Goal: Information Seeking & Learning: Learn about a topic

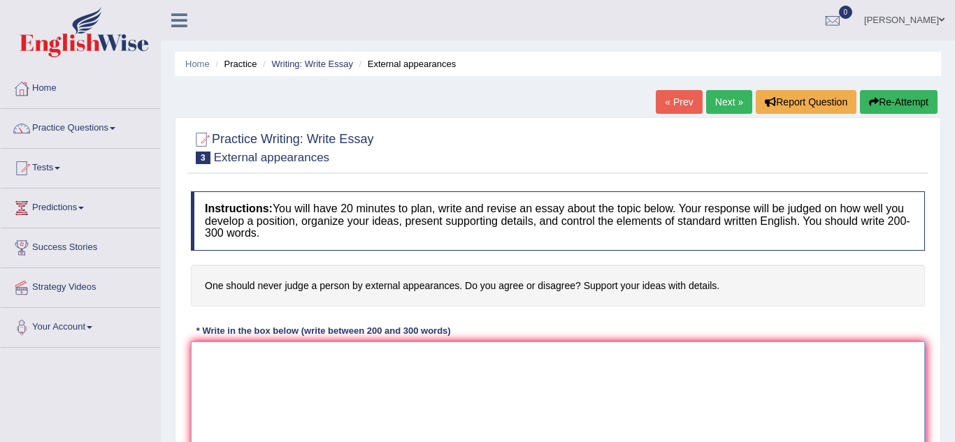
click at [254, 380] on textarea at bounding box center [558, 410] width 734 height 136
click at [120, 129] on link "Practice Questions" at bounding box center [80, 126] width 159 height 35
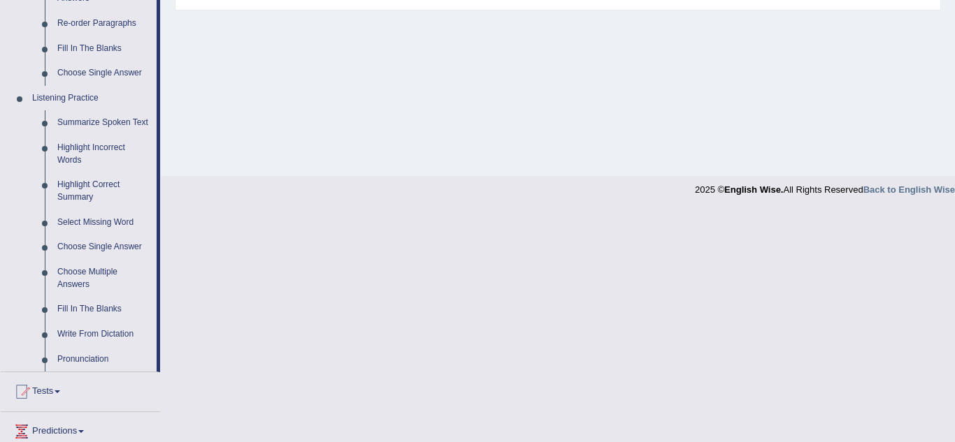
scroll to position [522, 0]
click at [126, 122] on link "Summarize Spoken Text" at bounding box center [104, 123] width 106 height 25
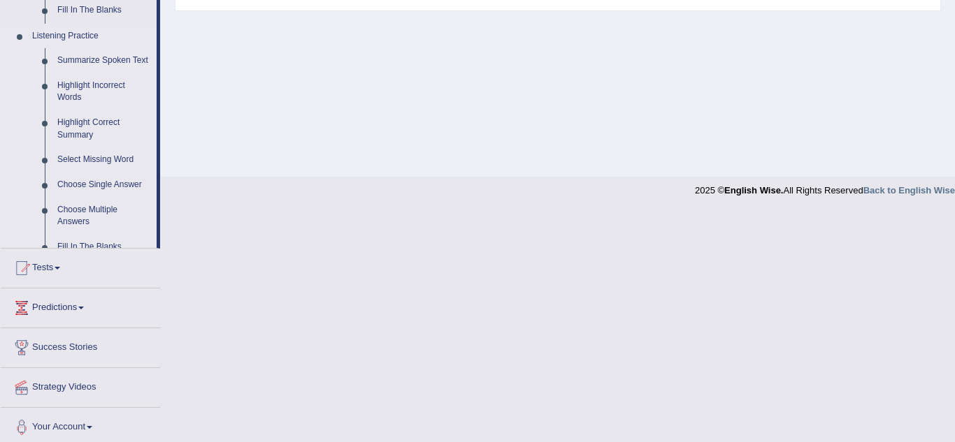
scroll to position [403, 0]
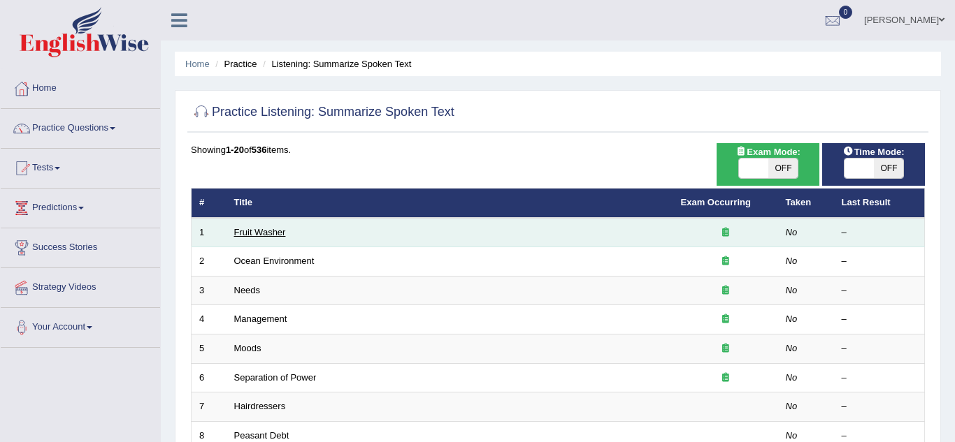
click at [282, 236] on link "Fruit Washer" at bounding box center [260, 232] width 52 height 10
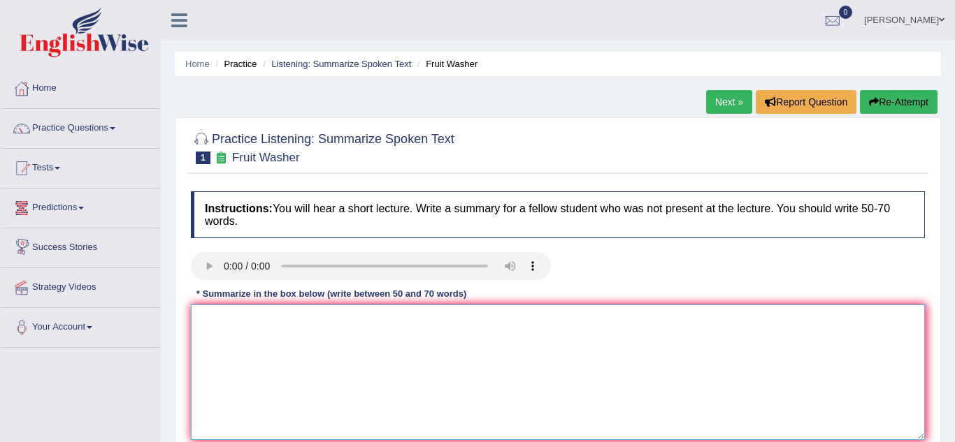
click at [243, 339] on textarea at bounding box center [558, 373] width 734 height 136
click at [951, 131] on div "Home Practice Listening: Summarize Spoken Text Fruit Washer Next » Report Quest…" at bounding box center [558, 349] width 794 height 699
click at [879, 99] on button "Re-Attempt" at bounding box center [899, 102] width 78 height 24
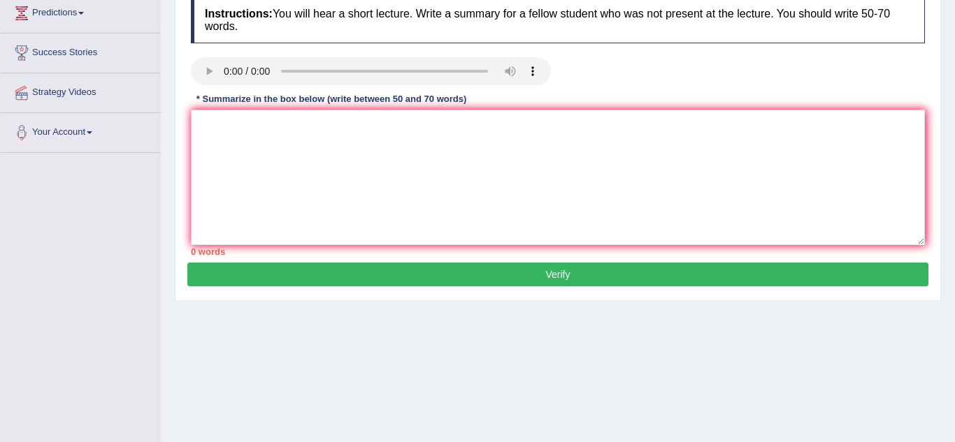
scroll to position [180, 0]
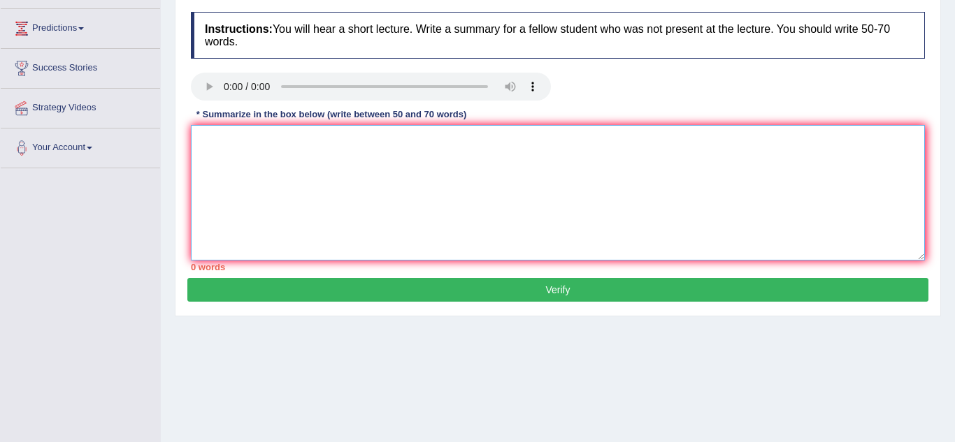
click at [212, 139] on textarea at bounding box center [558, 193] width 734 height 136
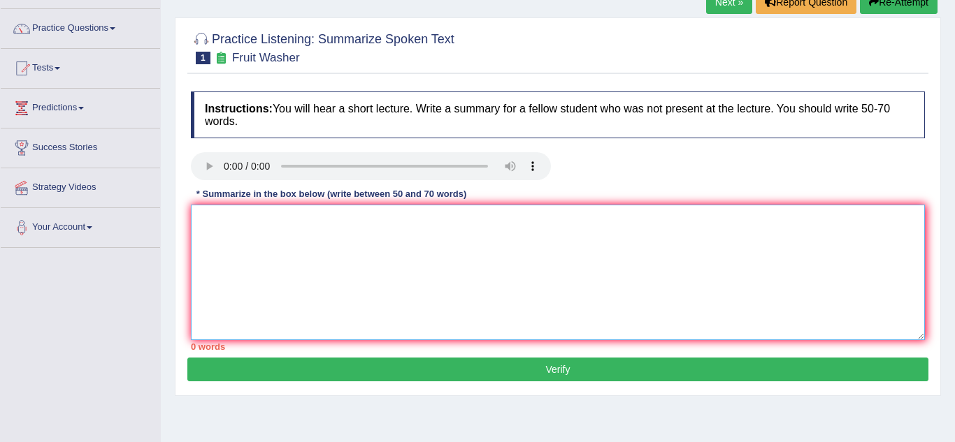
scroll to position [101, 0]
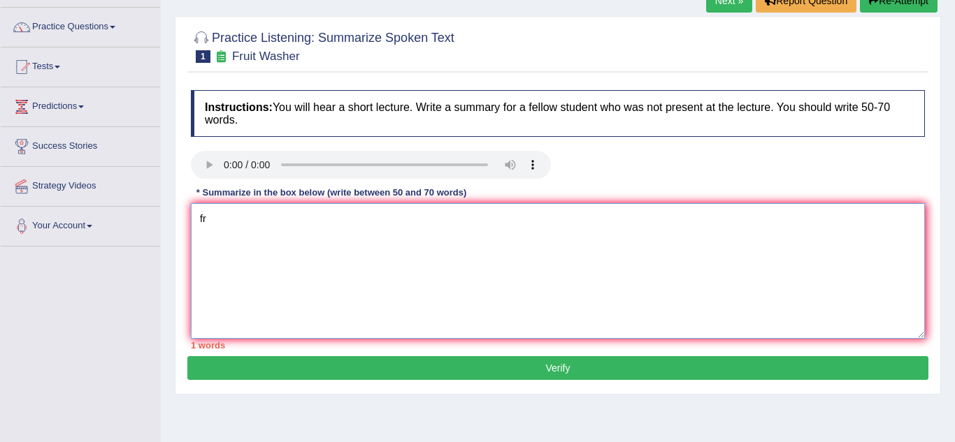
type textarea "f"
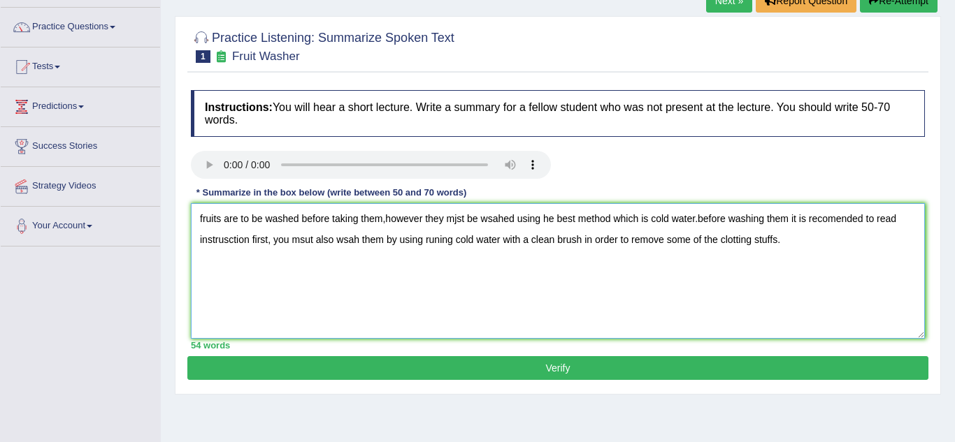
click at [206, 222] on textarea "fruits are to be washed before taking them,however they mjst be wsahed using he…" at bounding box center [558, 271] width 734 height 136
click at [460, 222] on textarea "Fruits are to be washed before taking them,however they mjst be wsahed using he…" at bounding box center [558, 271] width 734 height 136
click at [504, 219] on textarea "Fruits are to be washed before taking them,however they must be wsahed using he…" at bounding box center [558, 271] width 734 height 136
click at [521, 219] on textarea "Fruits are to be washed before taking them,however they must be washed using he…" at bounding box center [558, 271] width 734 height 136
click at [561, 219] on textarea "Fruits are to be washed before taking them,however they must be washed by using…" at bounding box center [558, 271] width 734 height 136
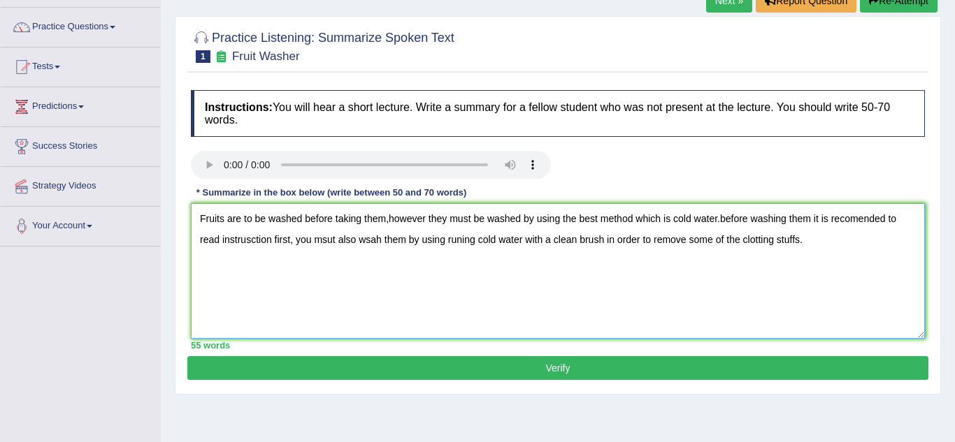
click at [351, 243] on textarea "Fruits are to be washed before taking them,however they must be washed by using…" at bounding box center [558, 271] width 734 height 136
click at [357, 246] on textarea "Fruits are to be washed before taking them,however they must be washed by using…" at bounding box center [558, 271] width 734 height 136
type textarea "Fruits are to be washed before taking them,however they must be washed by using…"
click at [774, 381] on div "Practice Listening: Summarize Spoken Text 1 Fruit Washer Instructions: You will…" at bounding box center [558, 205] width 766 height 379
click at [774, 377] on button "Verify" at bounding box center [557, 368] width 741 height 24
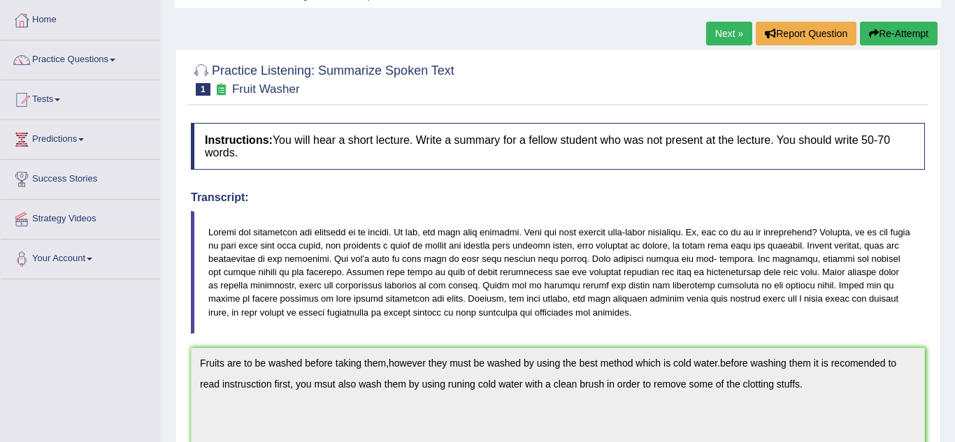
scroll to position [51, 0]
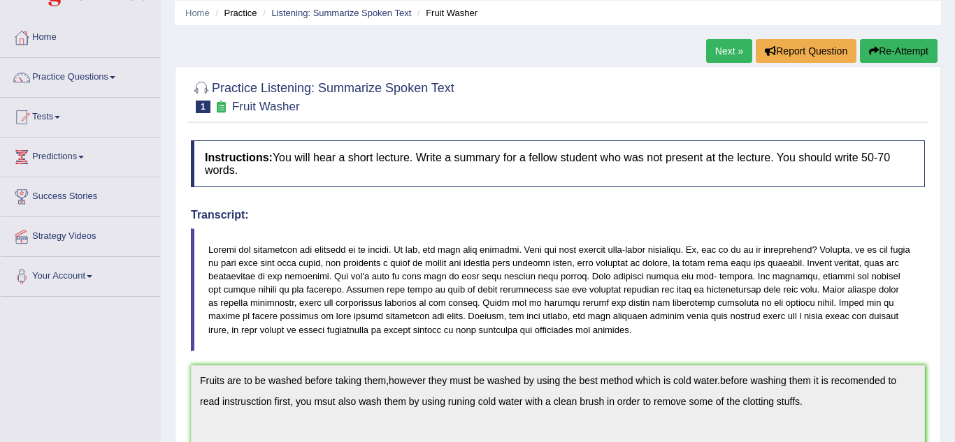
click at [727, 51] on link "Next »" at bounding box center [729, 51] width 46 height 24
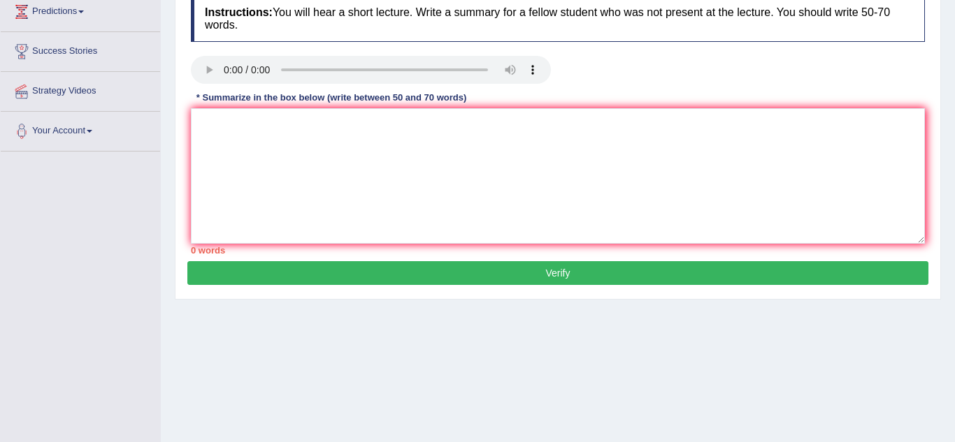
scroll to position [180, 0]
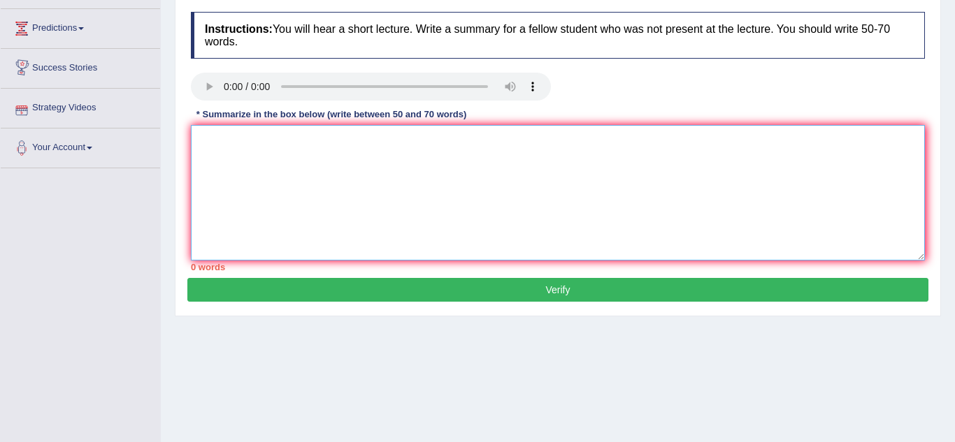
click at [240, 148] on textarea at bounding box center [558, 193] width 734 height 136
type textarea "f"
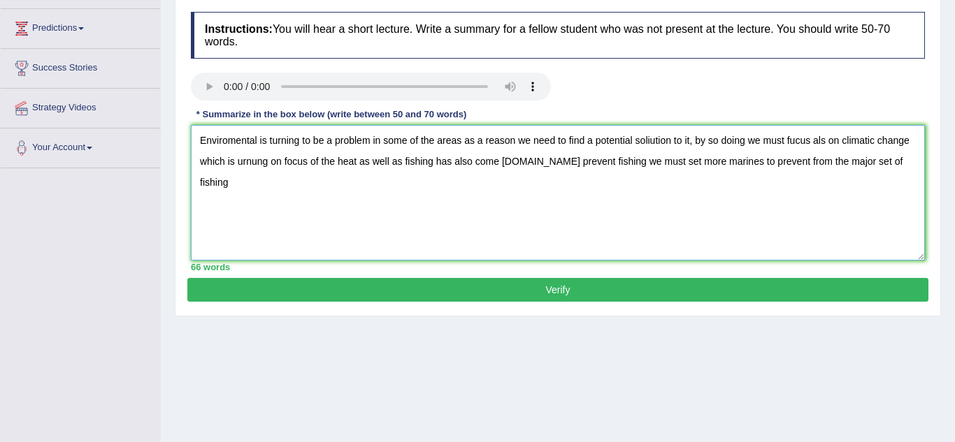
click at [259, 141] on textarea "Enviromental is turning to be a problem in some of the areas as a reason we nee…" at bounding box center [558, 193] width 734 height 136
click at [452, 143] on textarea "Enviroment is turning to be a problem in some of the areas as a reason we need …" at bounding box center [558, 193] width 734 height 136
click at [470, 141] on textarea "Enviroment is turning to be a problem in some of the area, as a reason we need …" at bounding box center [558, 193] width 734 height 136
click at [805, 146] on textarea "Enviroment is turning to be a problem in some of the area, as to this reason we…" at bounding box center [558, 193] width 734 height 136
click at [298, 161] on textarea "Enviroment is turning to be a problem in some of the area, as to this reason we…" at bounding box center [558, 193] width 734 height 136
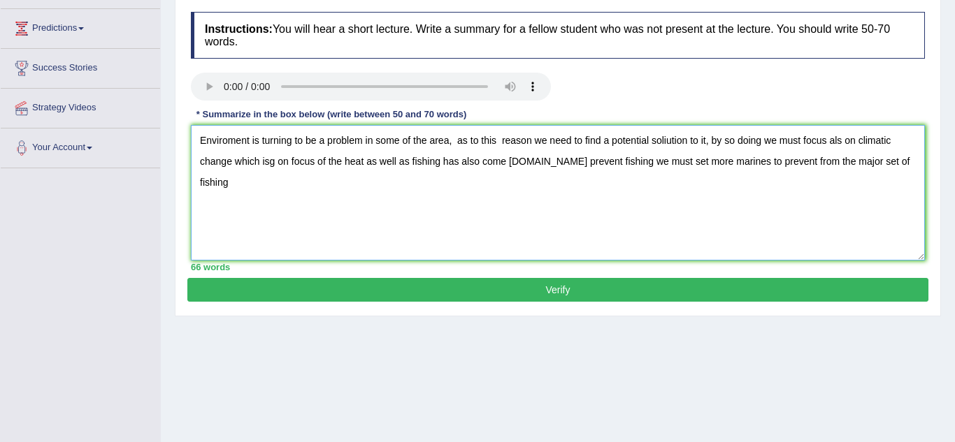
click at [279, 161] on textarea "Enviroment is turning to be a problem in some of the area, as to this reason we…" at bounding box center [558, 193] width 734 height 136
click at [835, 145] on textarea "Enviroment is turning to be a problem in some of the area, as to this reason we…" at bounding box center [558, 193] width 734 height 136
click at [336, 162] on textarea "Enviroment is turning to be a problem in some of the area, as to this reason we…" at bounding box center [558, 193] width 734 height 136
click at [422, 164] on textarea "Enviroment is turning to be a problem in some of the area, as to this reason we…" at bounding box center [558, 193] width 734 height 136
click at [850, 161] on textarea "Enviroment is turning to be a problem in some of the area, as to this reason we…" at bounding box center [558, 193] width 734 height 136
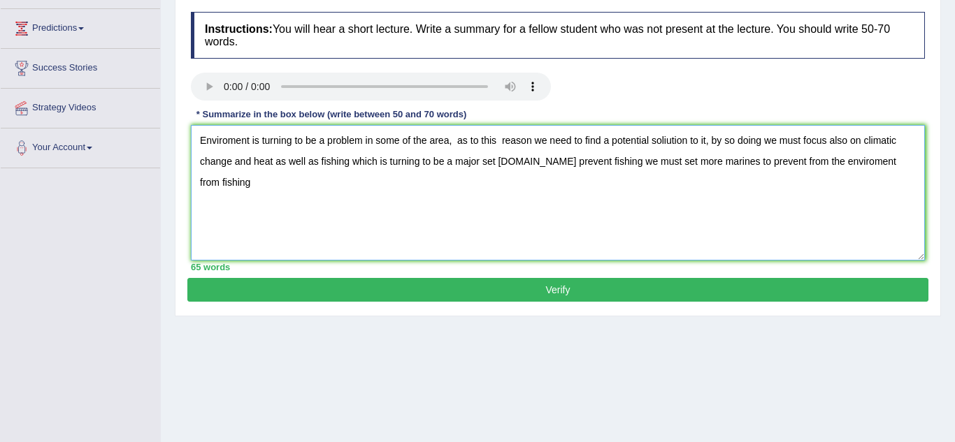
click at [907, 164] on textarea "Enviroment is turning to be a problem in some of the area, as to this reason we…" at bounding box center [558, 193] width 734 height 136
click at [874, 159] on textarea "Enviroment is turning to be a problem in some of the area, as to this reason we…" at bounding box center [558, 193] width 734 height 136
type textarea "Enviroment is turning to be a problem in some of the area, as to this reason we…"
click at [727, 298] on button "Verify" at bounding box center [557, 290] width 741 height 24
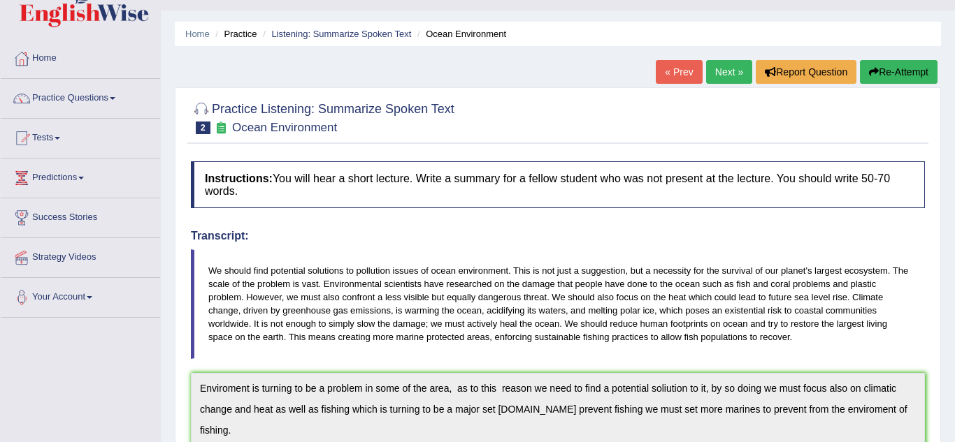
scroll to position [0, 0]
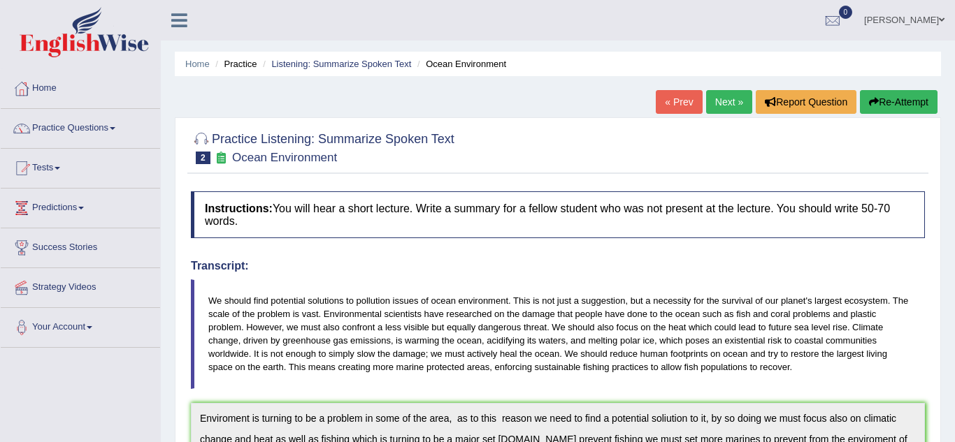
click at [724, 106] on link "Next »" at bounding box center [729, 102] width 46 height 24
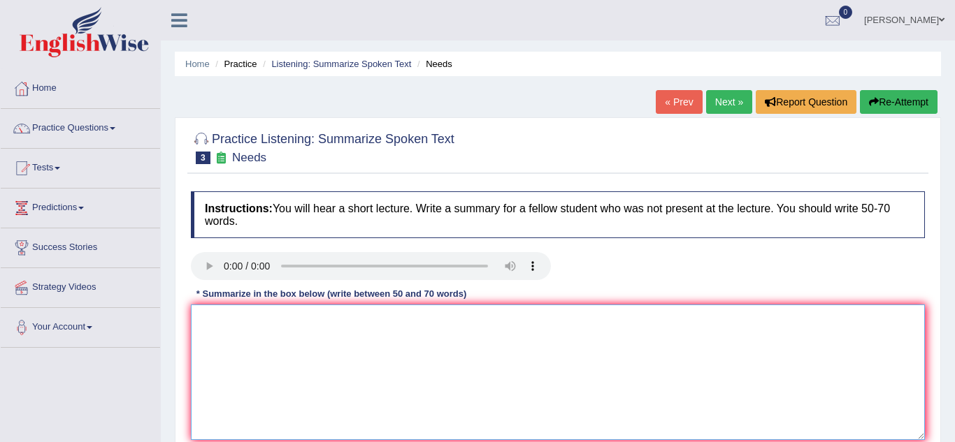
click at [256, 345] on textarea at bounding box center [558, 373] width 734 height 136
click at [223, 307] on textarea at bounding box center [558, 373] width 734 height 136
type textarea "l"
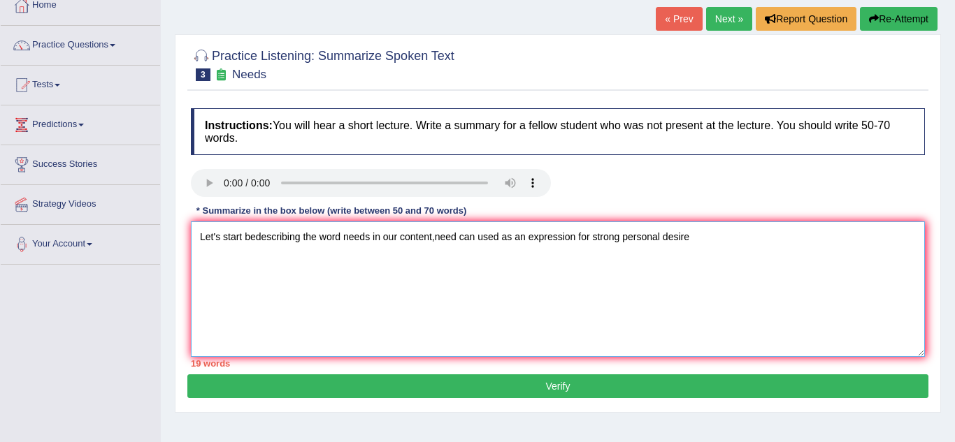
scroll to position [80, 0]
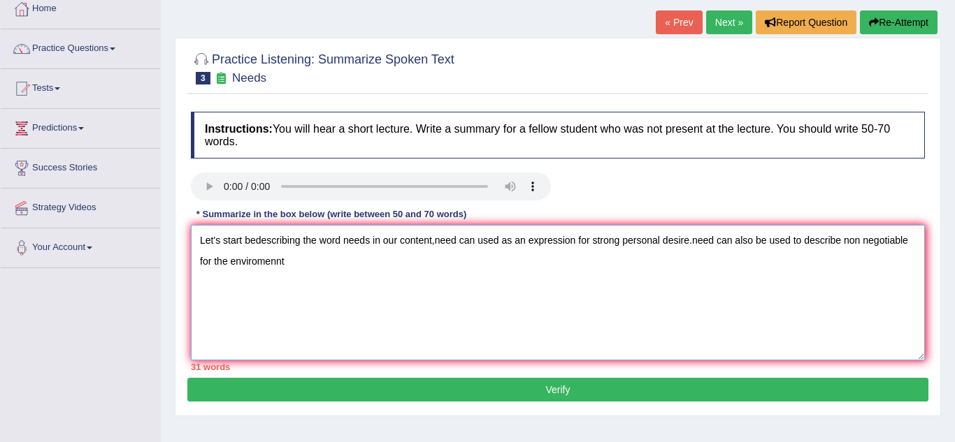
click at [475, 240] on textarea "Let's start bedescribing the word needs in our content,need can used as an expr…" at bounding box center [558, 293] width 734 height 136
click at [291, 264] on textarea "Let's start bedescribing the word needs in our content,need can be used as an e…" at bounding box center [558, 293] width 734 height 136
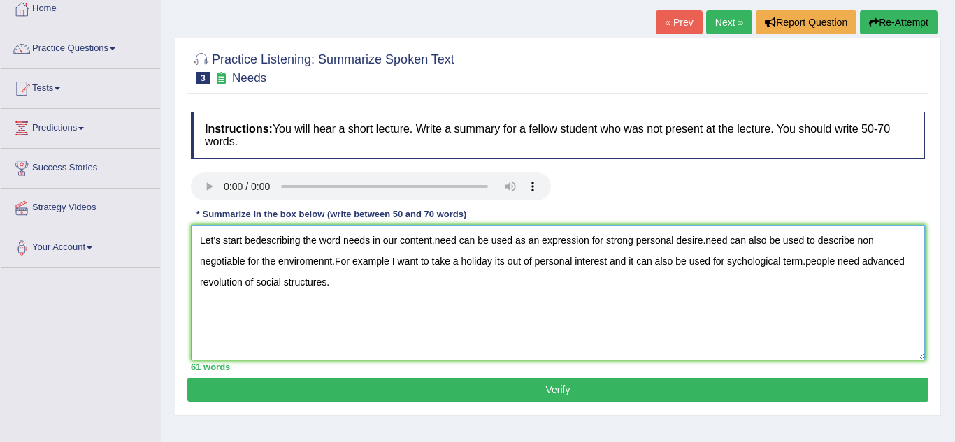
click at [254, 240] on textarea "Let's start bedescribing the word needs in our content,need can be used as an e…" at bounding box center [558, 293] width 734 height 136
click at [372, 243] on textarea "Let's start by describing the word needs in our content,need can be used as an …" at bounding box center [558, 293] width 734 height 136
type textarea "Let's start by describing the word need in our content,need can be used as an e…"
click at [787, 394] on button "Verify" at bounding box center [557, 390] width 741 height 24
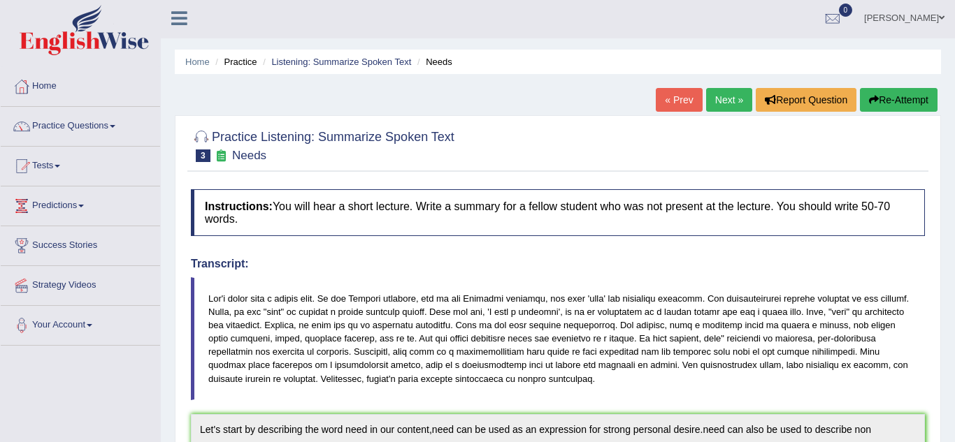
scroll to position [0, 0]
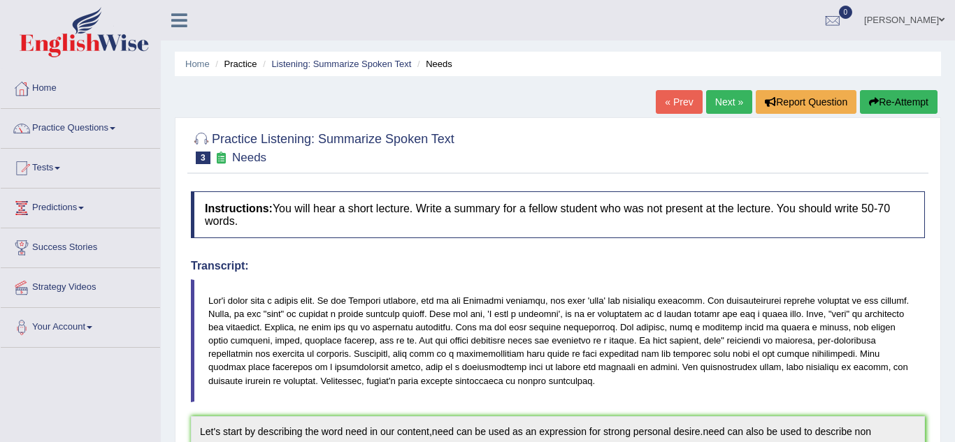
click at [737, 106] on link "Next »" at bounding box center [729, 102] width 46 height 24
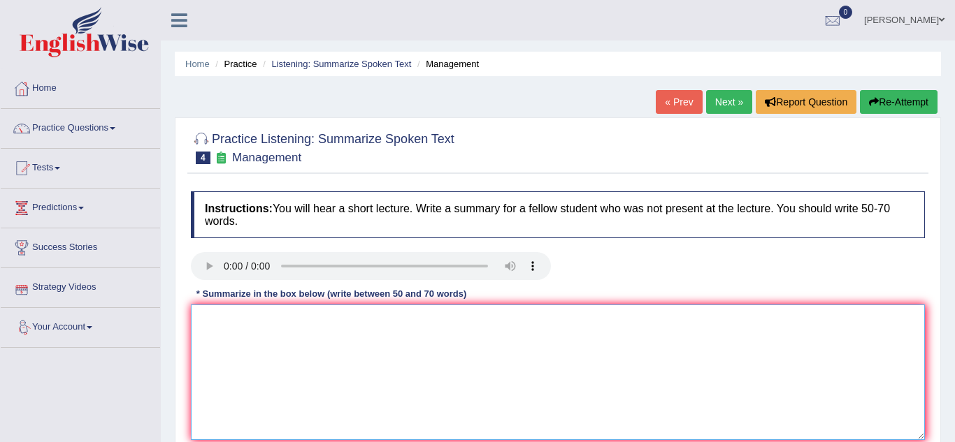
click at [216, 340] on textarea at bounding box center [558, 373] width 734 height 136
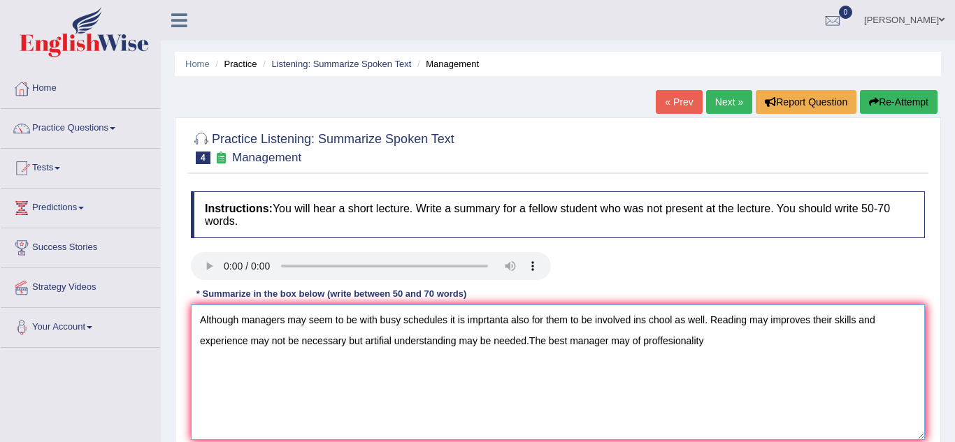
click at [579, 341] on textarea "Although managers may seem to be with busy schedules it is imprtanta also for t…" at bounding box center [558, 373] width 734 height 136
click at [667, 338] on textarea "Although managers may seem to be with busy schedules it is imprtanta also for t…" at bounding box center [558, 373] width 734 height 136
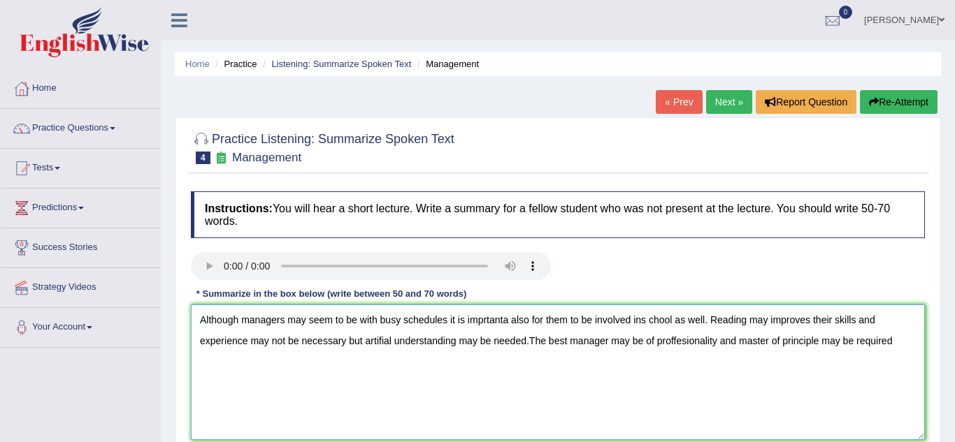
click at [509, 320] on textarea "Although managers may seem to be with busy schedules it is imprtanta also for t…" at bounding box center [558, 373] width 734 height 136
click at [633, 322] on textarea "Although managers may seem to be with busy schedules it is imprtant also for th…" at bounding box center [558, 373] width 734 height 136
click at [642, 316] on textarea "Although managers may seem to be with busy schedules it is imprtant also for th…" at bounding box center [558, 373] width 734 height 136
click at [641, 320] on textarea "Although managers may seem to be with busy schedules it is imprtant also for th…" at bounding box center [558, 373] width 734 height 136
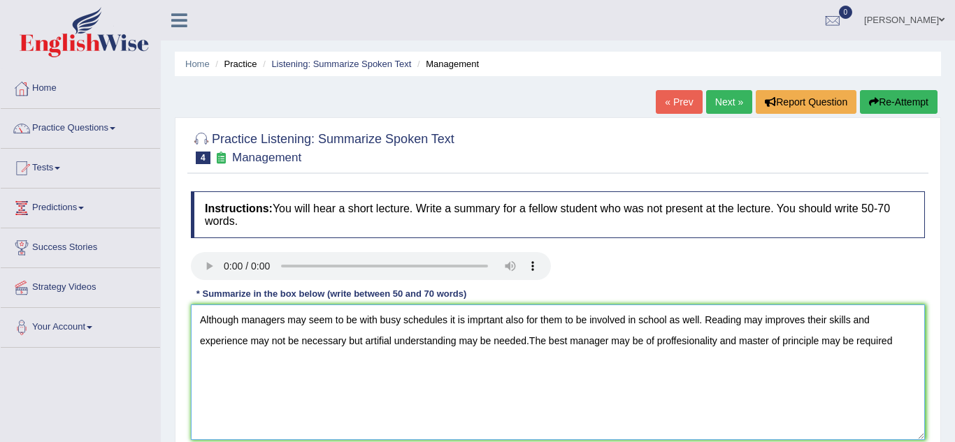
click at [799, 323] on textarea "Although managers may seem to be with busy schedules it is imprtant also for th…" at bounding box center [558, 373] width 734 height 136
click at [338, 338] on textarea "Although managers may seem to be with busy schedules it is imprtant also for th…" at bounding box center [558, 373] width 734 height 136
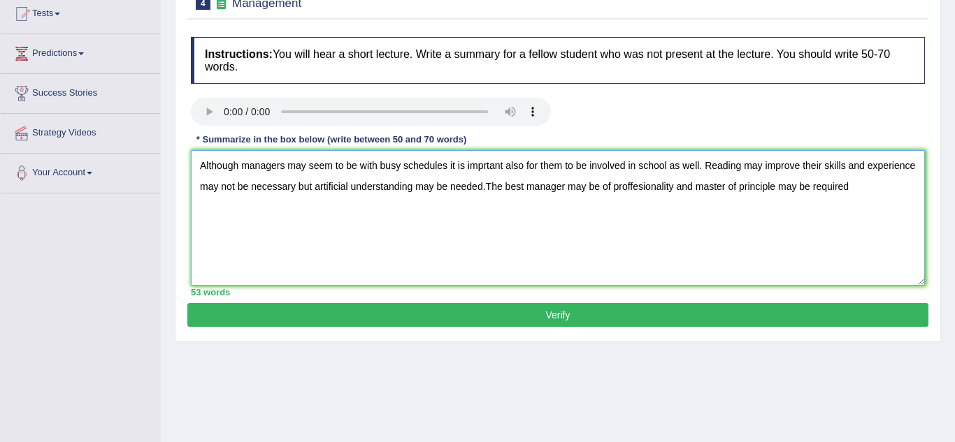
scroll to position [154, 0]
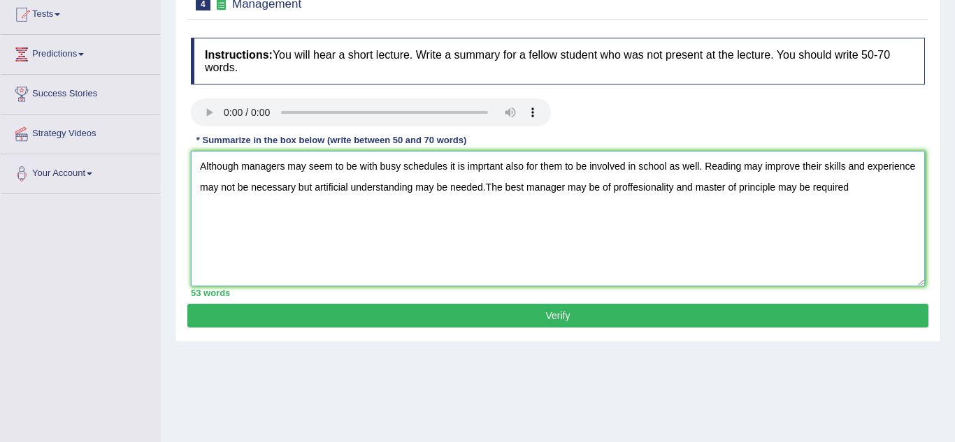
type textarea "Although managers may seem to be with busy schedules it is imprtant also for th…"
click at [751, 319] on button "Verify" at bounding box center [557, 316] width 741 height 24
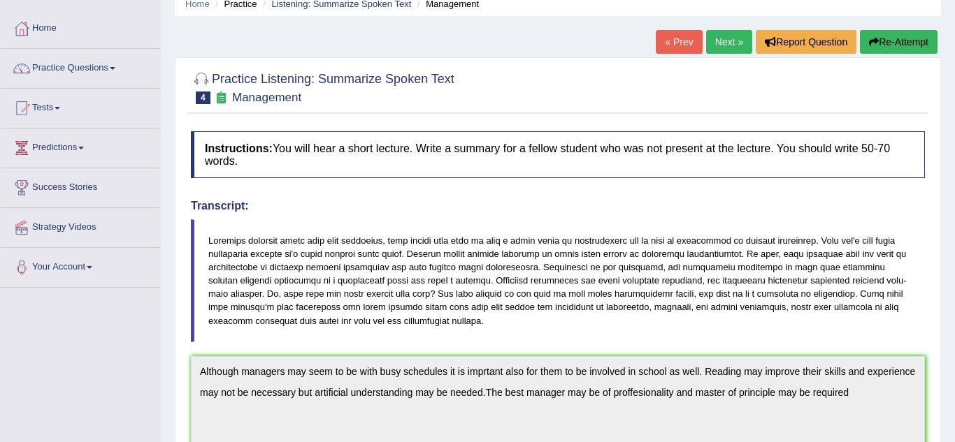
scroll to position [23, 0]
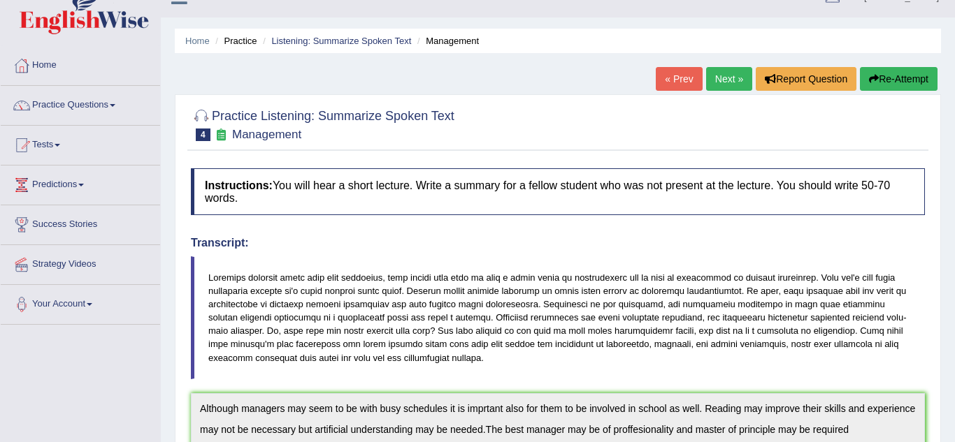
click at [738, 80] on link "Next »" at bounding box center [729, 79] width 46 height 24
